Goal: Information Seeking & Learning: Learn about a topic

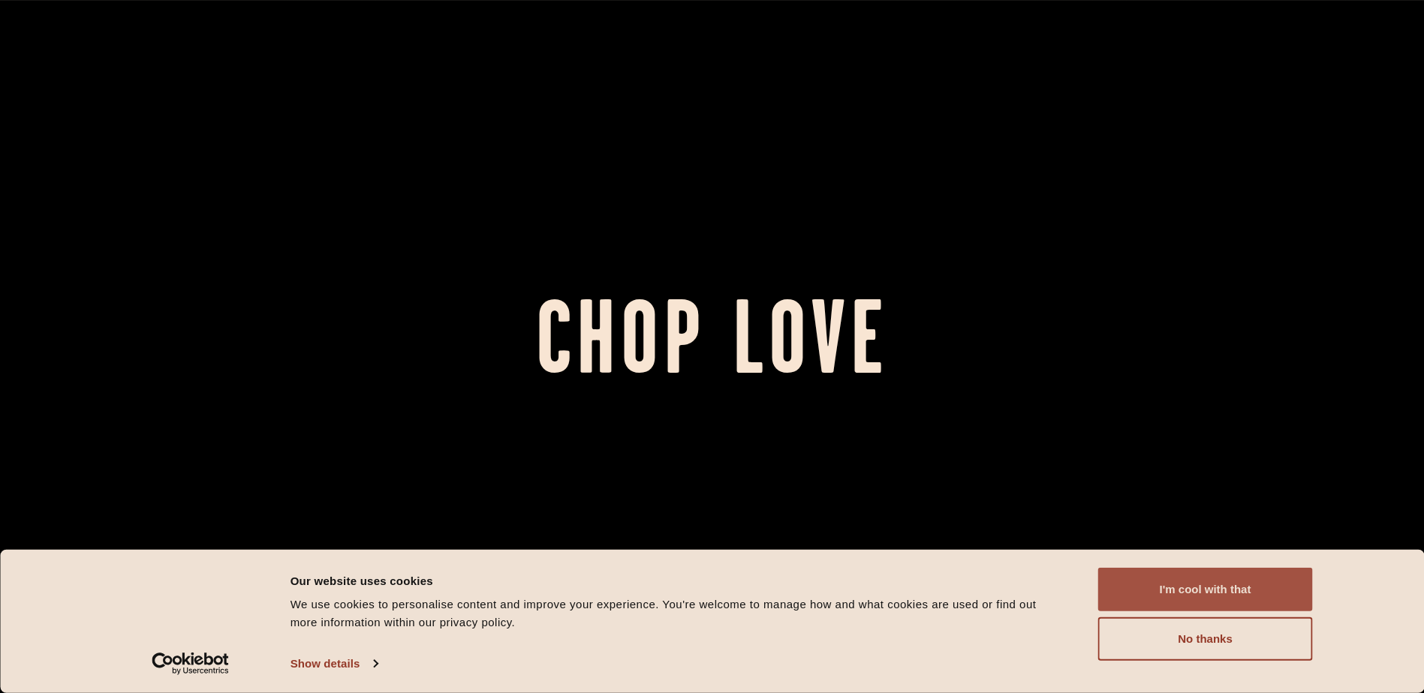
click at [1139, 585] on button "I'm cool with that" at bounding box center [1205, 590] width 215 height 44
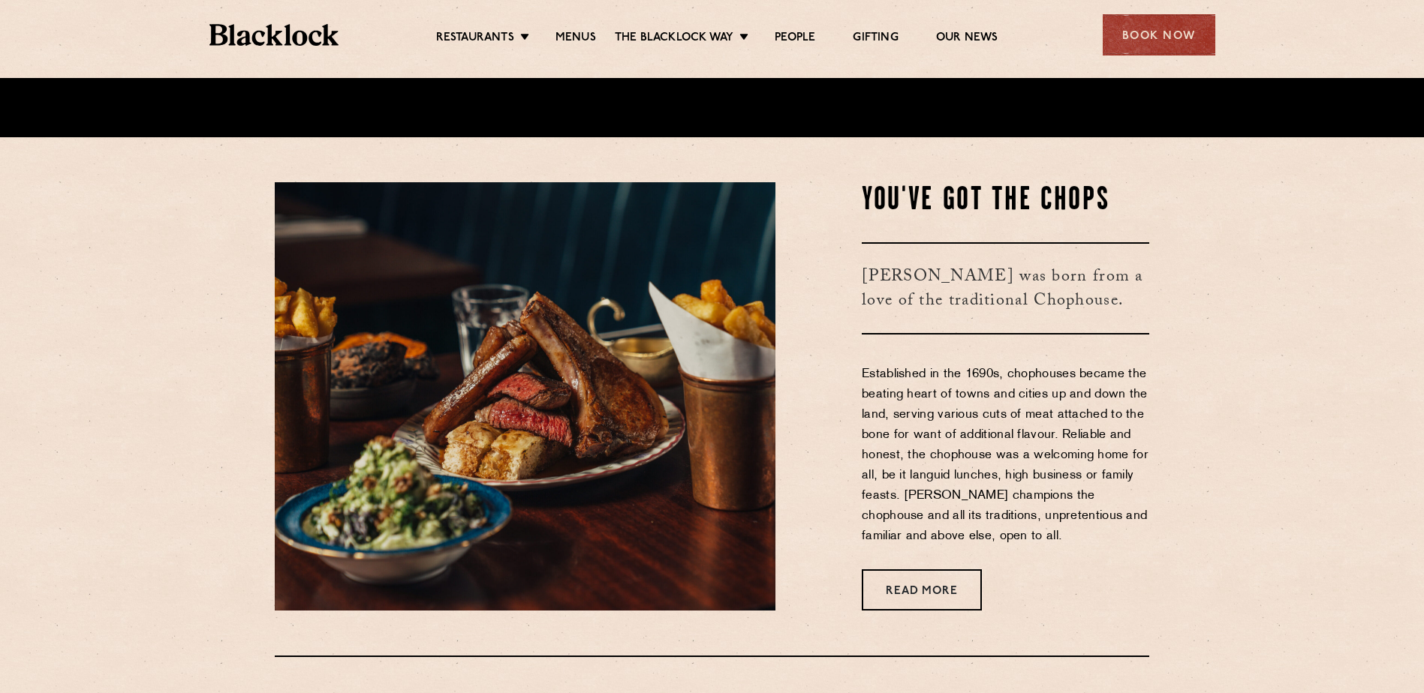
scroll to position [600, 0]
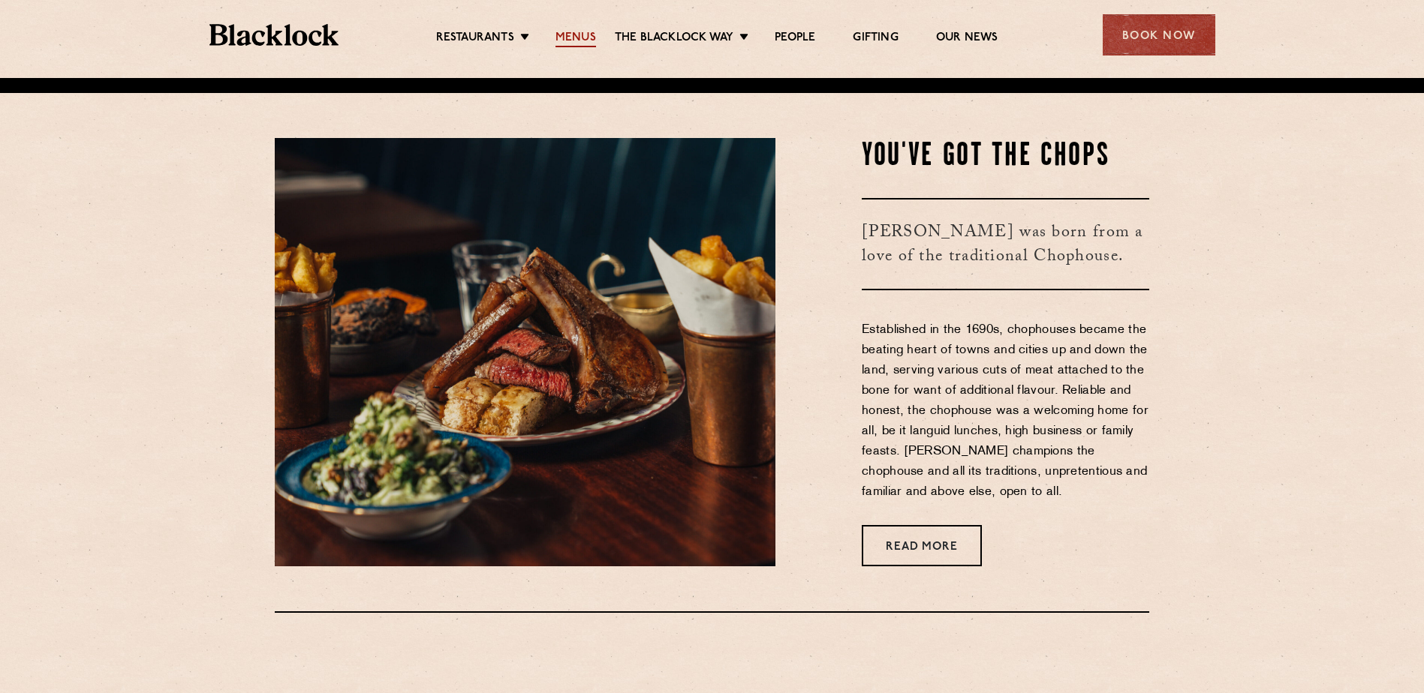
click at [561, 37] on link "Menus" at bounding box center [575, 39] width 41 height 17
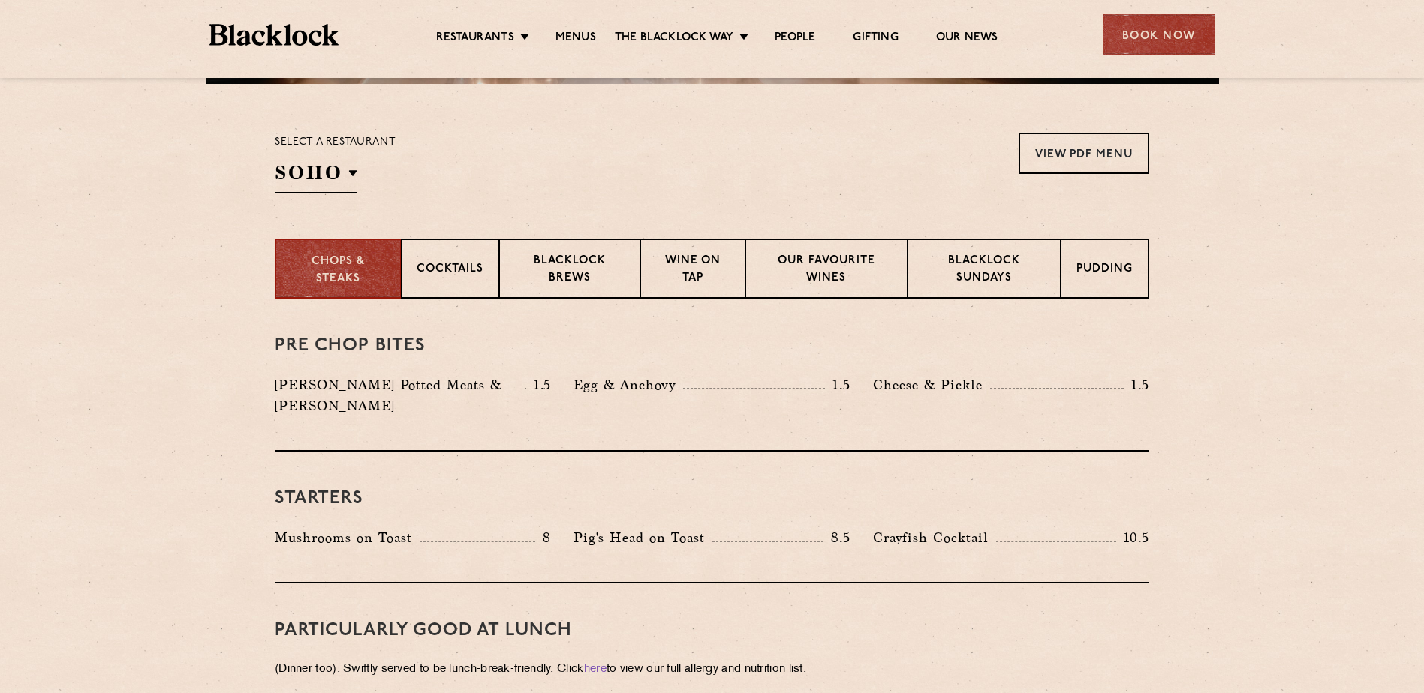
scroll to position [450, 0]
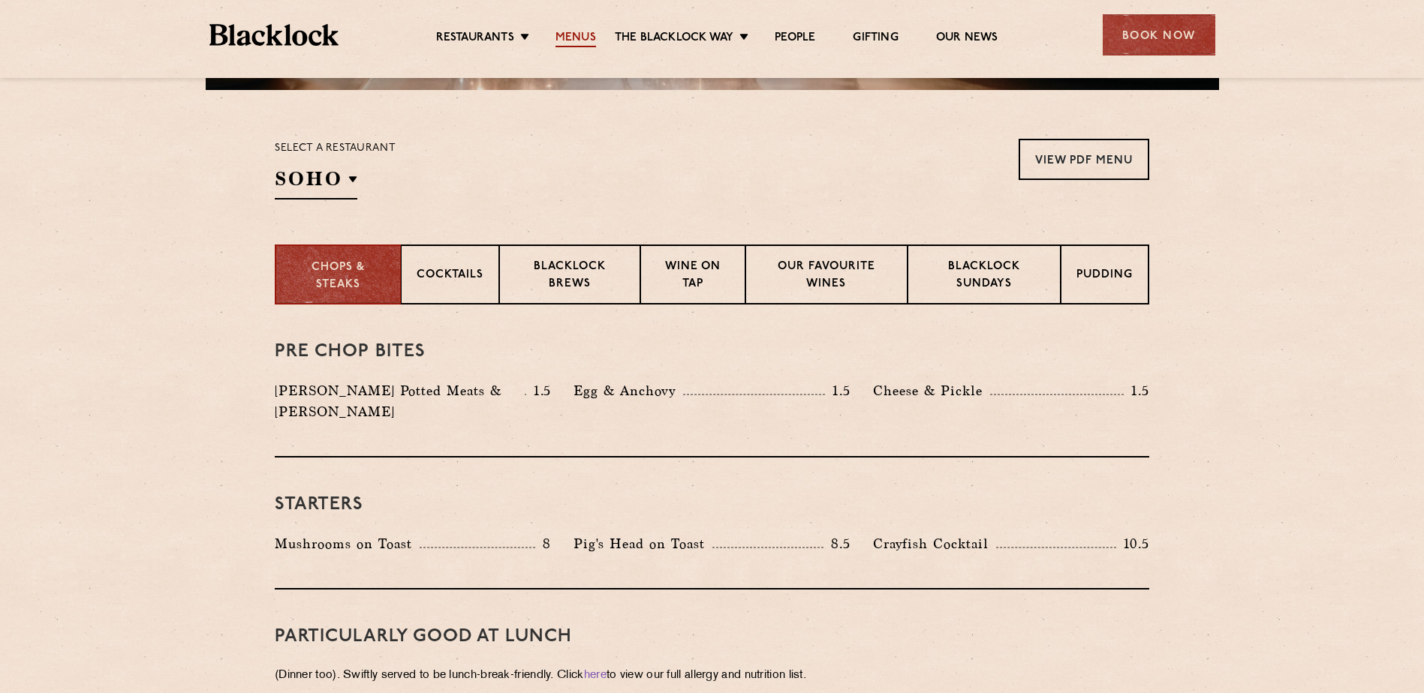
click at [581, 42] on link "Menus" at bounding box center [575, 39] width 41 height 17
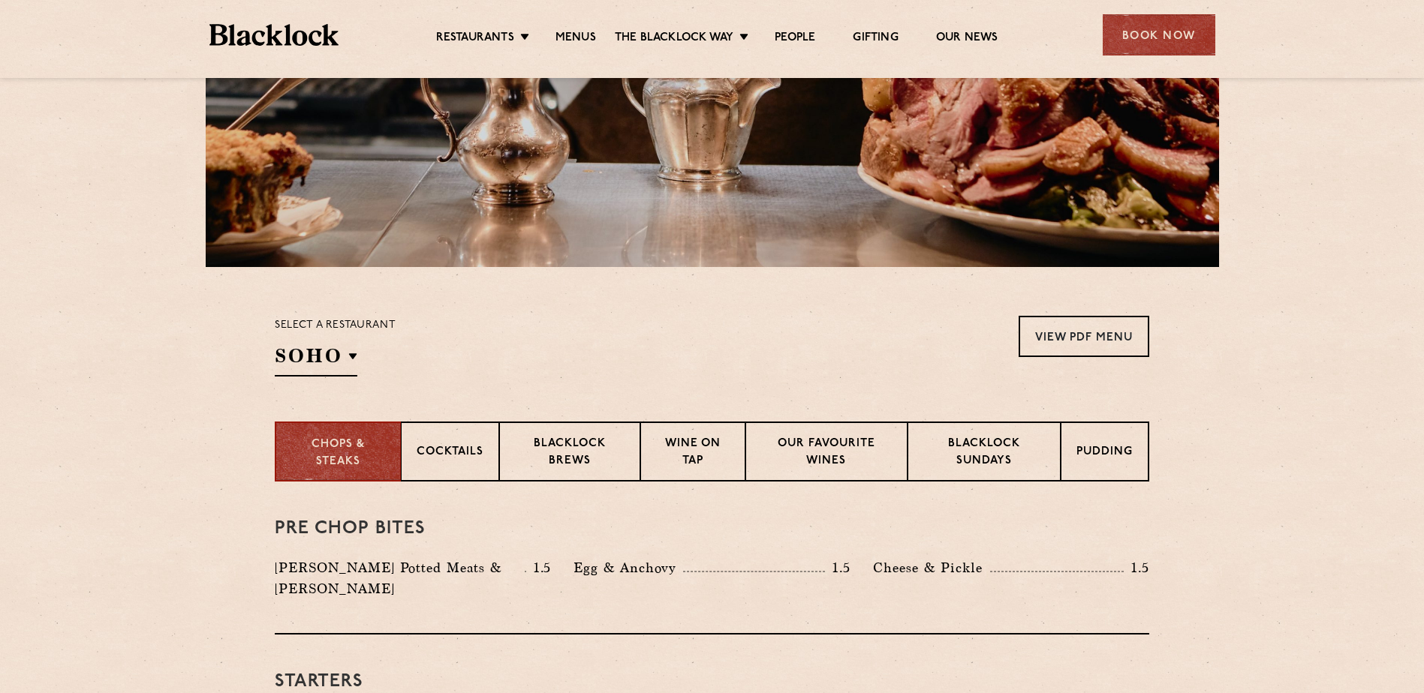
scroll to position [300, 0]
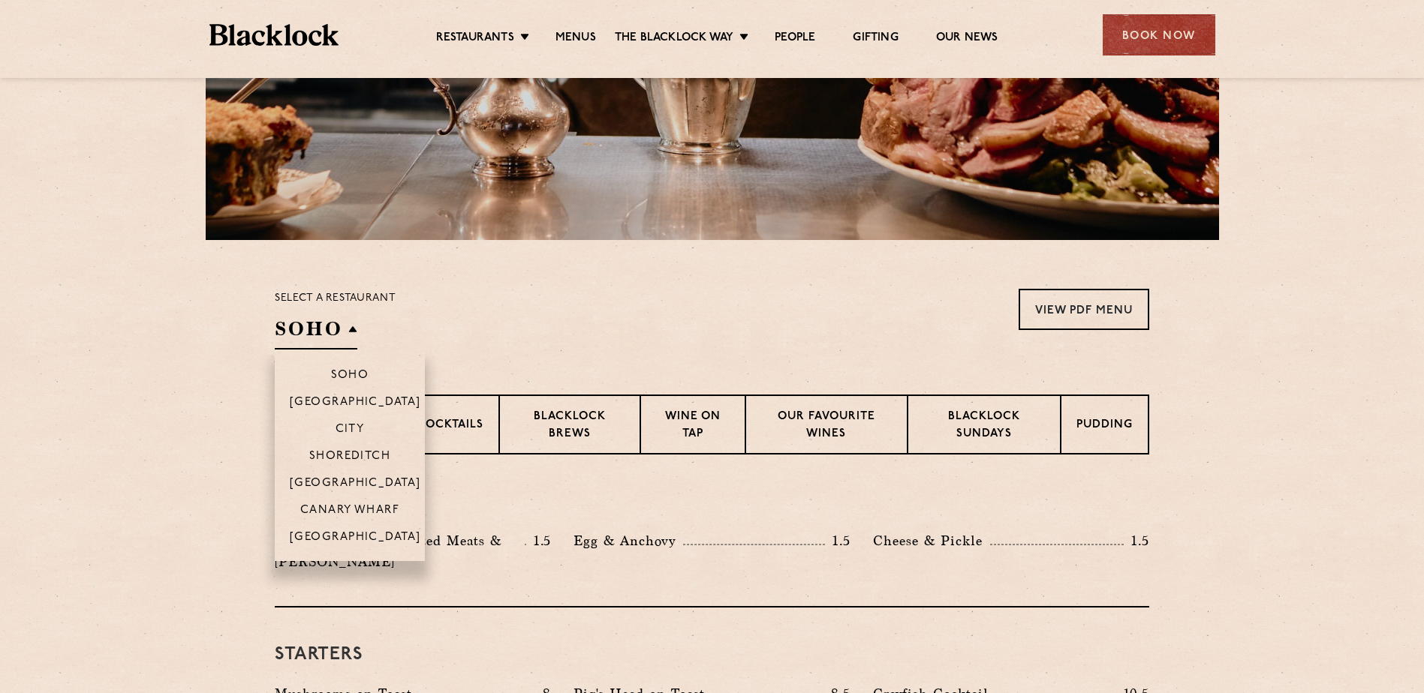
click at [355, 329] on h2 "SOHO" at bounding box center [316, 333] width 83 height 34
click at [350, 422] on li "City" at bounding box center [350, 428] width 150 height 27
click at [355, 432] on p "City" at bounding box center [349, 430] width 29 height 15
click at [353, 431] on p "City" at bounding box center [349, 430] width 29 height 15
click at [340, 430] on p "City" at bounding box center [349, 430] width 29 height 15
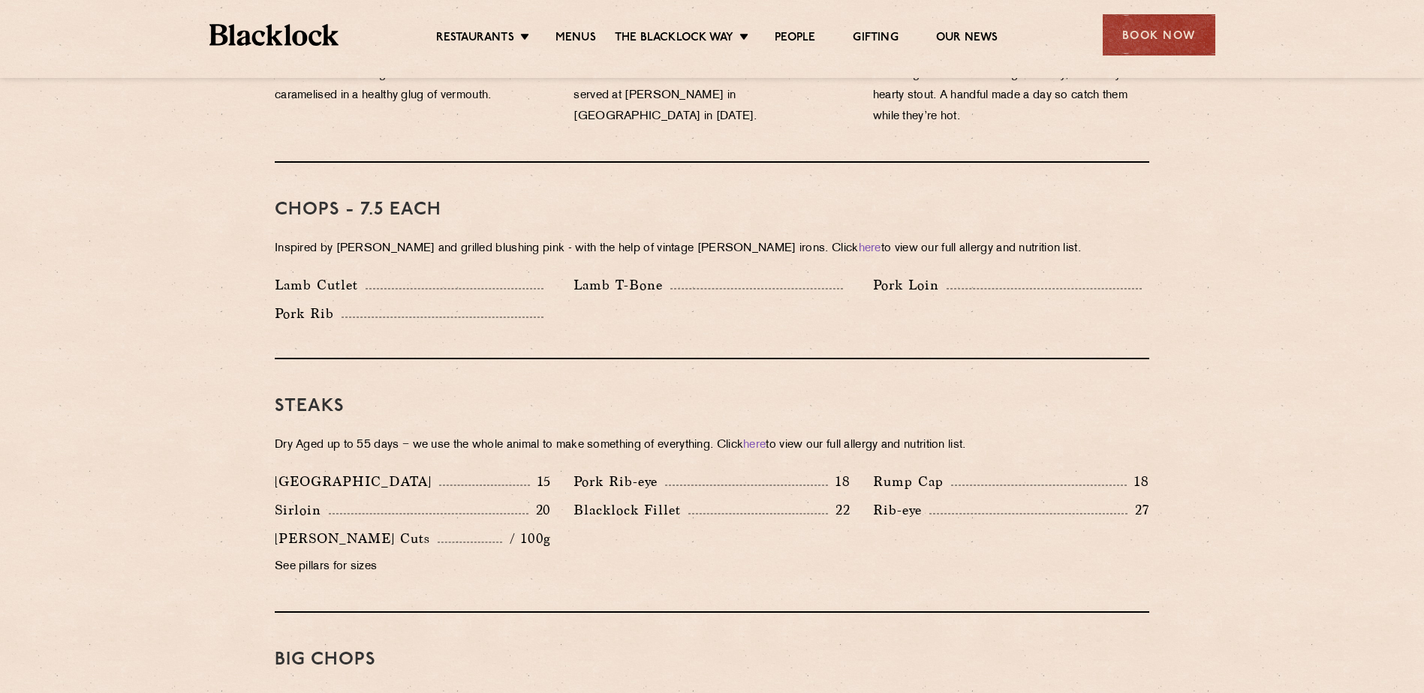
scroll to position [1201, 0]
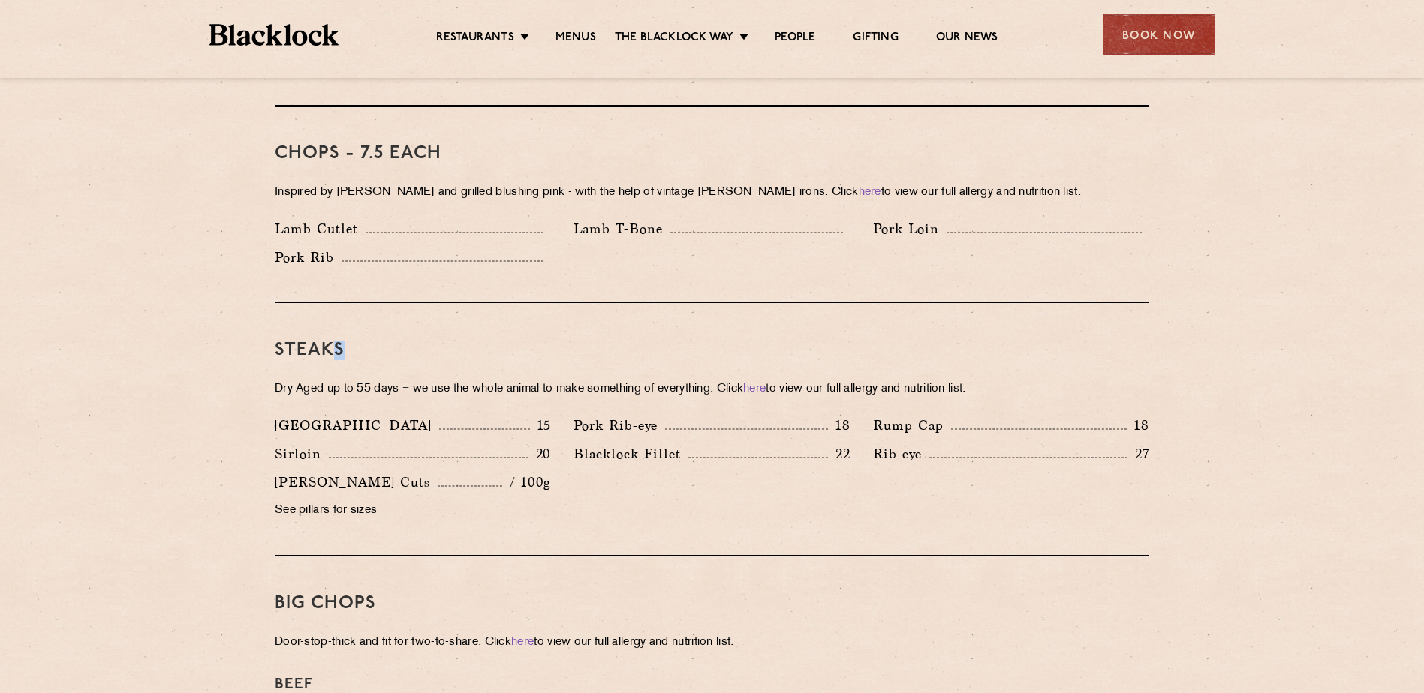
click at [338, 341] on h3 "Steaks" at bounding box center [712, 351] width 874 height 20
drag, startPoint x: 572, startPoint y: 408, endPoint x: 271, endPoint y: 405, distance: 301.0
click at [271, 415] on div "Denver 15 Pork Rib-eye 18 Rump Cap 18 Sirloin 20 22 Rib-eye" at bounding box center [711, 472] width 897 height 114
drag, startPoint x: 271, startPoint y: 405, endPoint x: 431, endPoint y: 405, distance: 159.9
click at [429, 415] on div "Denver 15" at bounding box center [413, 425] width 276 height 21
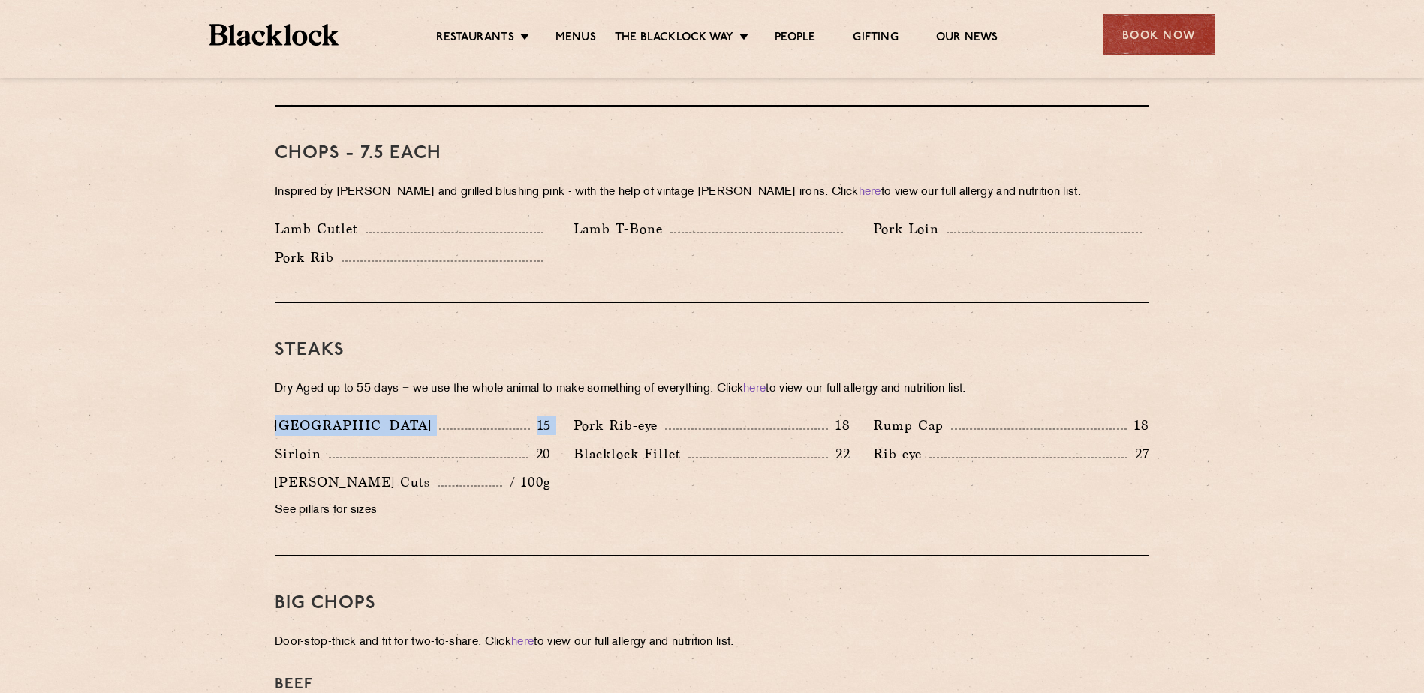
click at [544, 416] on p "15" at bounding box center [541, 426] width 22 height 20
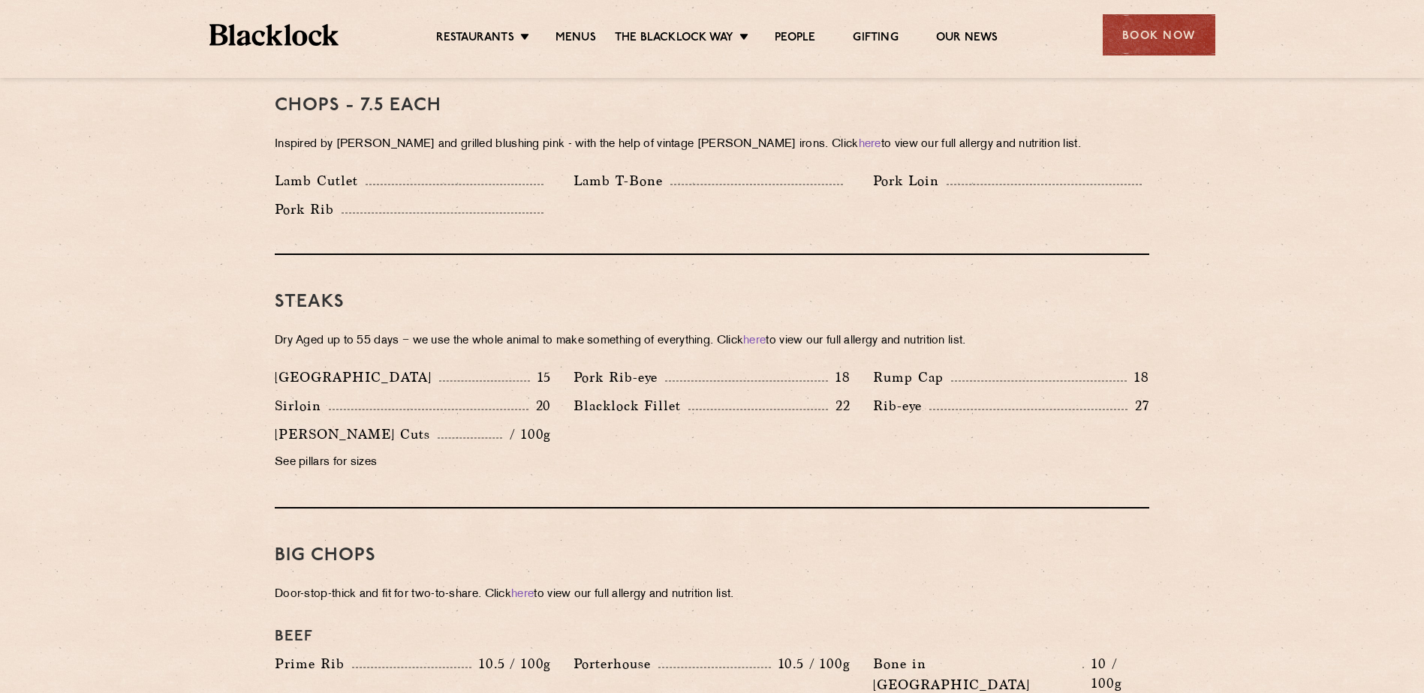
scroll to position [1276, 0]
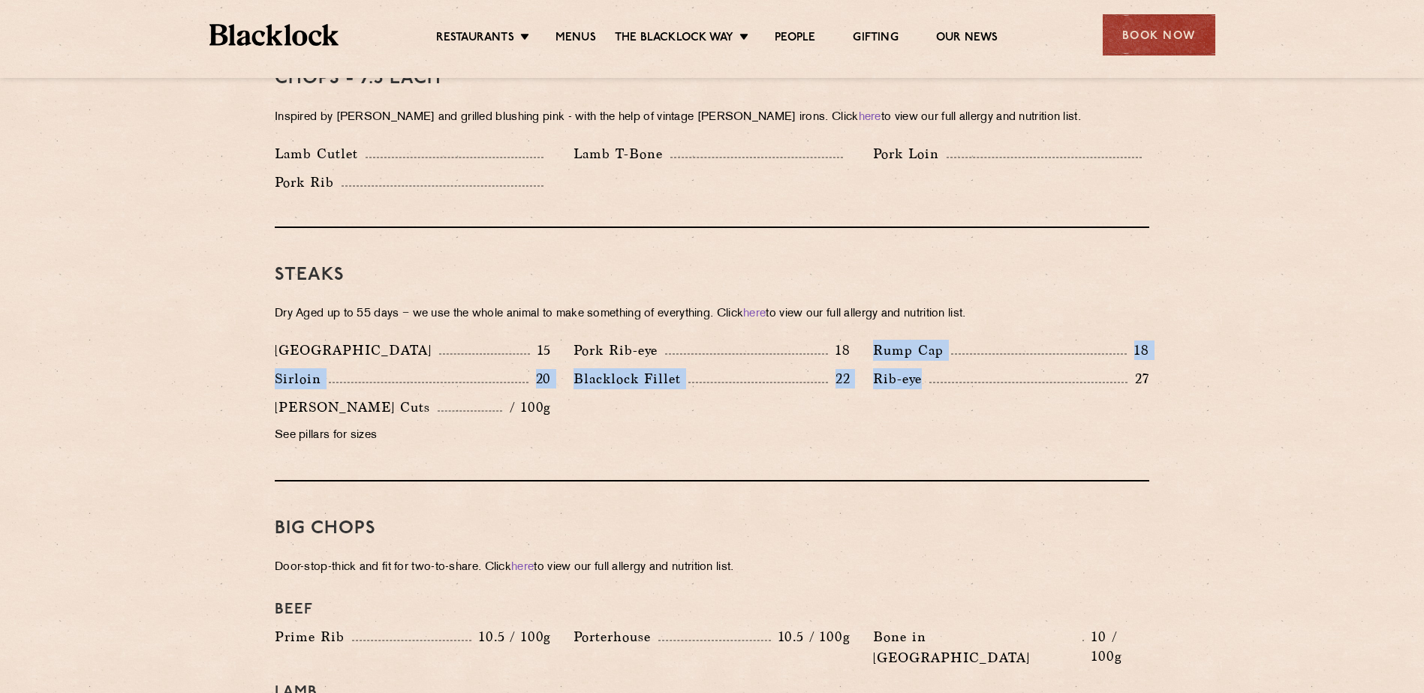
drag, startPoint x: 868, startPoint y: 331, endPoint x: 1113, endPoint y: 358, distance: 246.9
click at [1113, 358] on div "Denver 15 Pork Rib-eye 18 Rump Cap 18 Sirloin 20 22 Rib-eye" at bounding box center [711, 397] width 897 height 114
drag, startPoint x: 1113, startPoint y: 358, endPoint x: 764, endPoint y: 400, distance: 351.5
click at [764, 400] on div "Denver 15 Pork Rib-eye 18 Rump Cap 18 Sirloin 20 22 Rib-eye" at bounding box center [711, 397] width 897 height 114
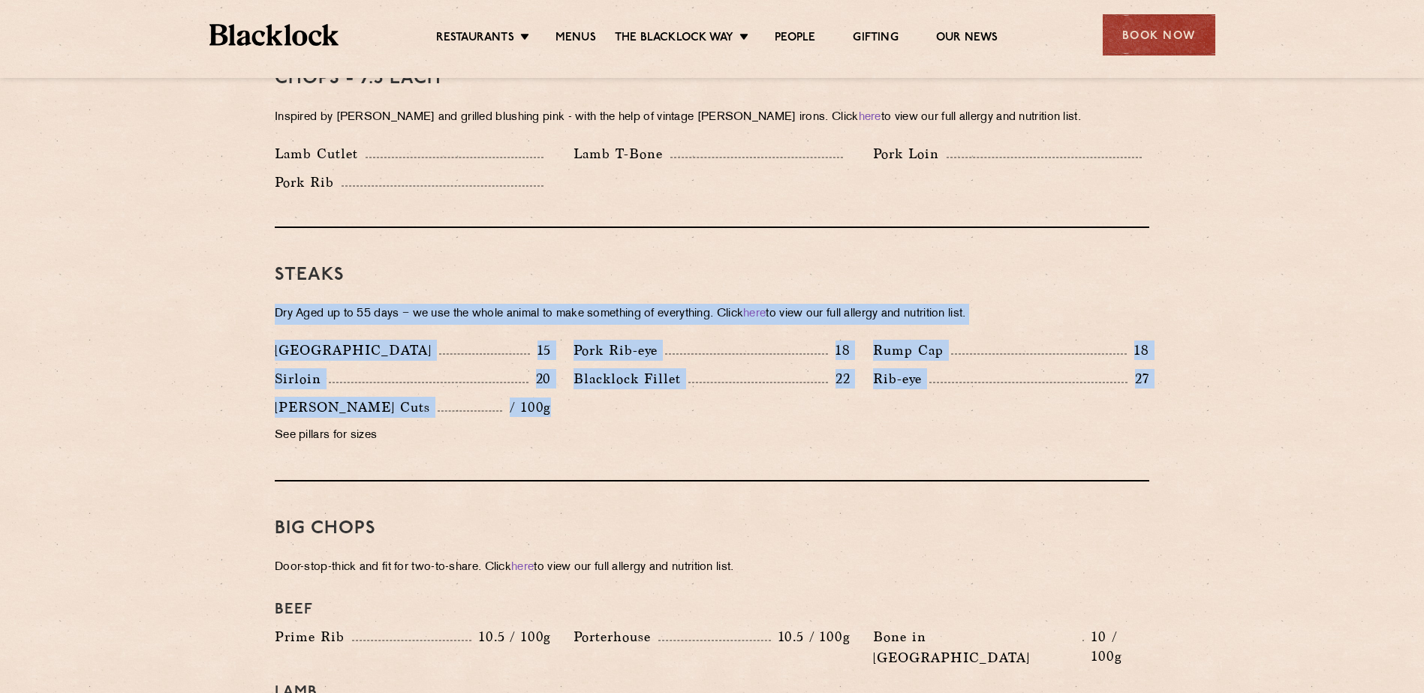
drag, startPoint x: 564, startPoint y: 389, endPoint x: 202, endPoint y: 296, distance: 374.2
click at [202, 296] on section "Pre Chop Bites Blacklock Potted Meats & Kimchi 1.5 Egg & Anchovy 1.5 Cheese & P…" at bounding box center [712, 573] width 1424 height 2188
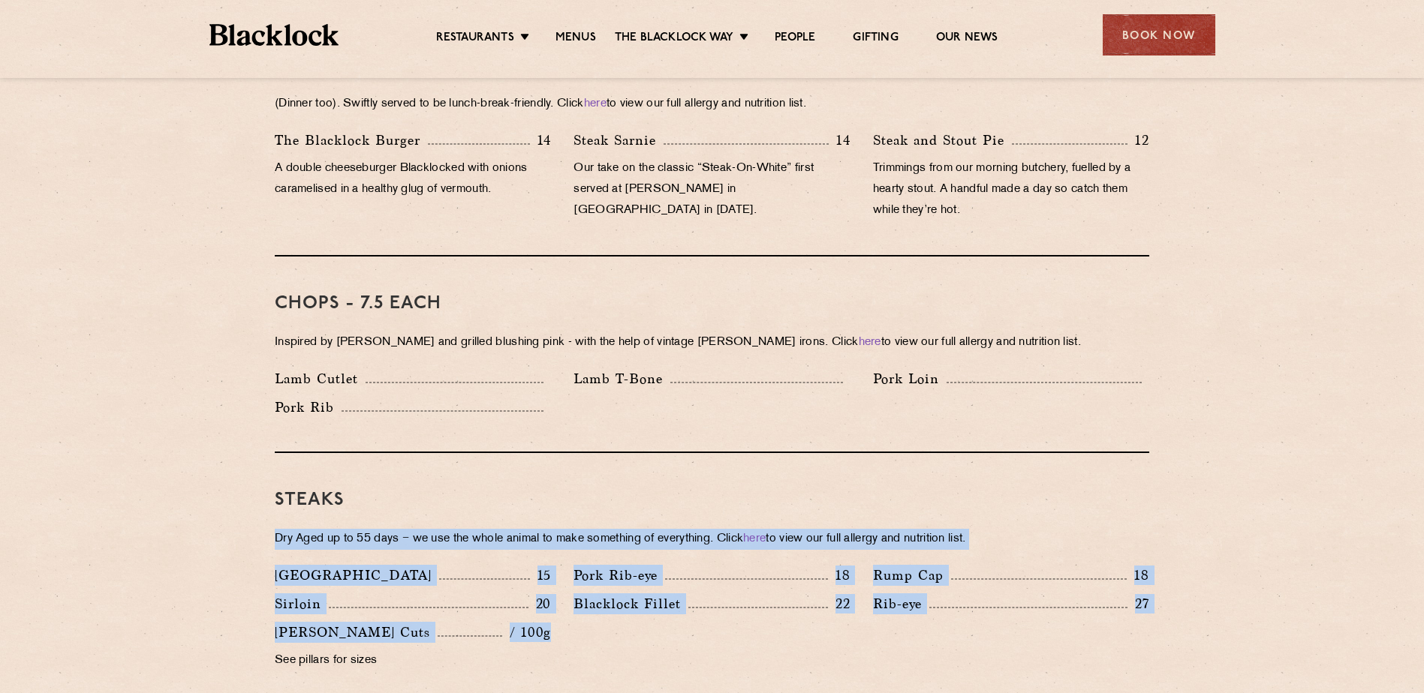
scroll to position [901, 0]
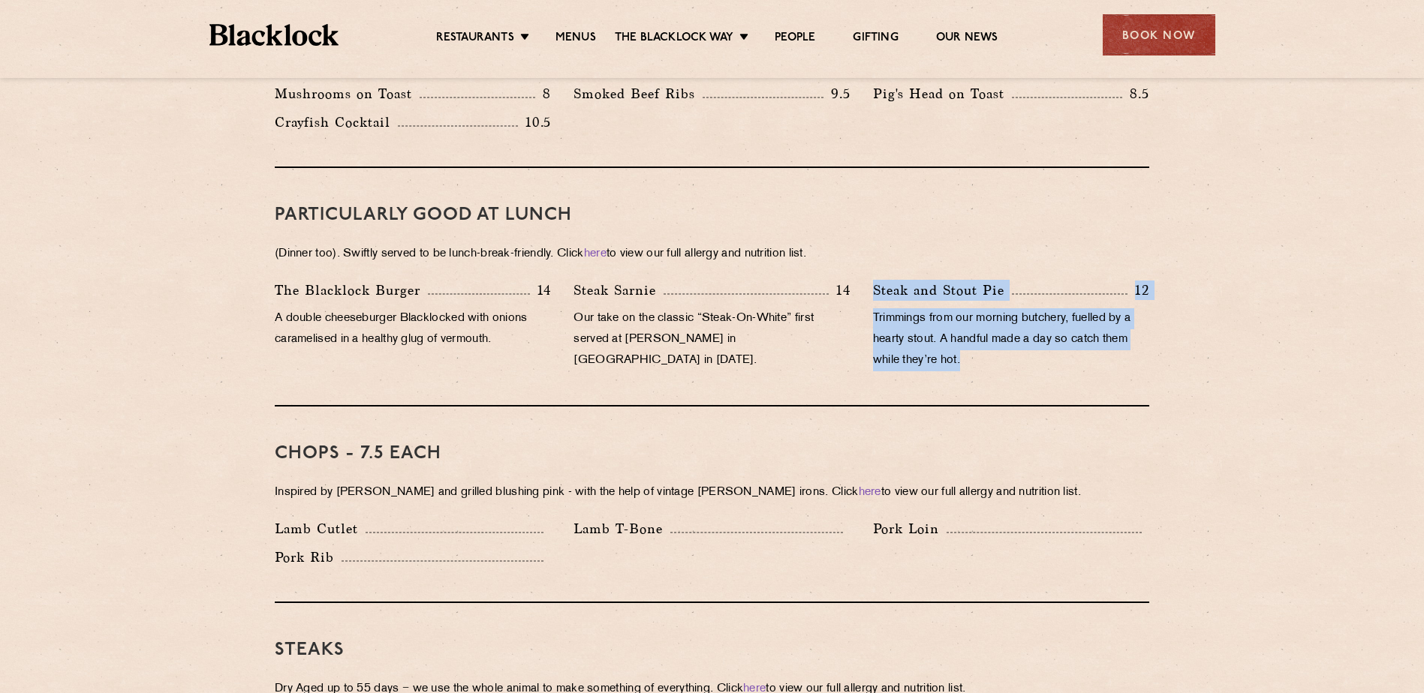
drag, startPoint x: 869, startPoint y: 264, endPoint x: 1011, endPoint y: 341, distance: 161.2
click at [1011, 341] on div "Steak and Stout Pie 12 Trimmings from our morning butchery, fuelled by a hearty…" at bounding box center [1011, 329] width 299 height 99
drag, startPoint x: 1011, startPoint y: 341, endPoint x: 1005, endPoint y: 348, distance: 9.6
click at [1007, 347] on p "Trimmings from our morning butchery, fuelled by a hearty stout. A handful made …" at bounding box center [1011, 339] width 276 height 63
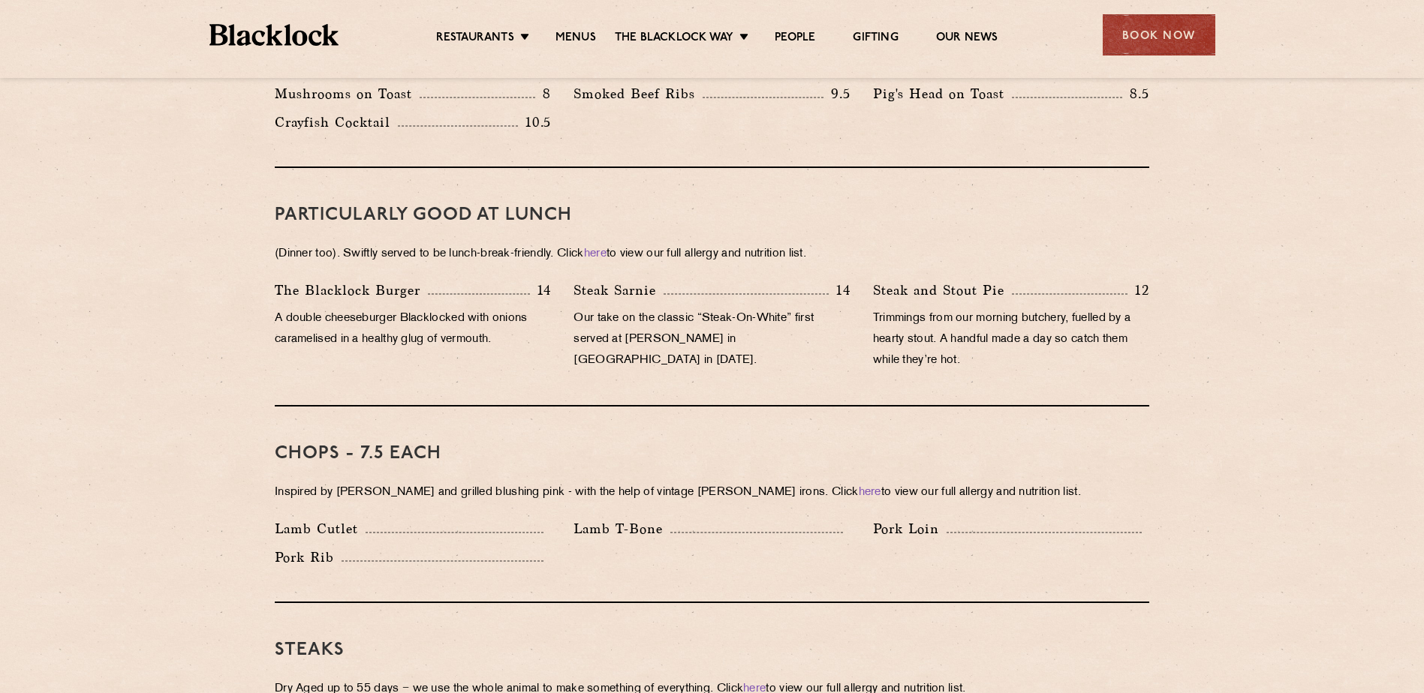
click at [648, 315] on p "Our take on the classic “Steak-On-White” first served at Louis’ Lunch in New Ha…" at bounding box center [711, 339] width 276 height 63
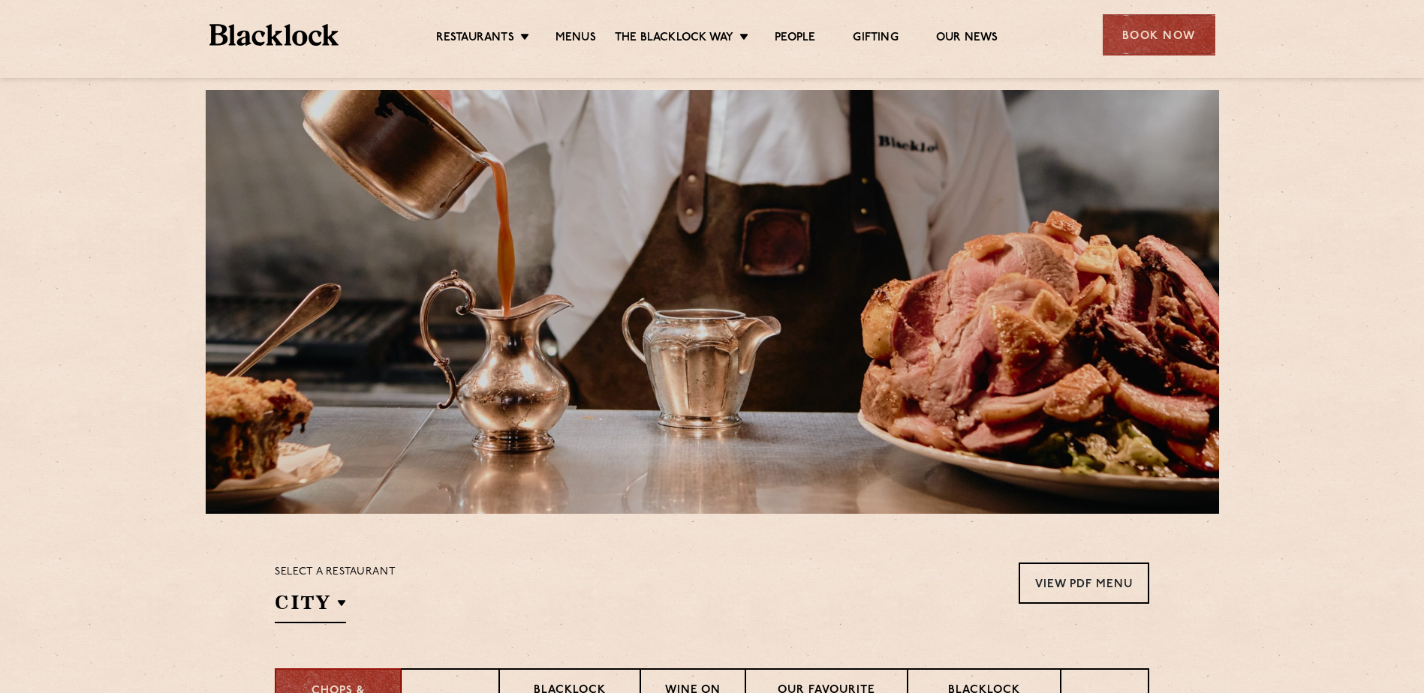
scroll to position [0, 0]
